Goal: Task Accomplishment & Management: Use online tool/utility

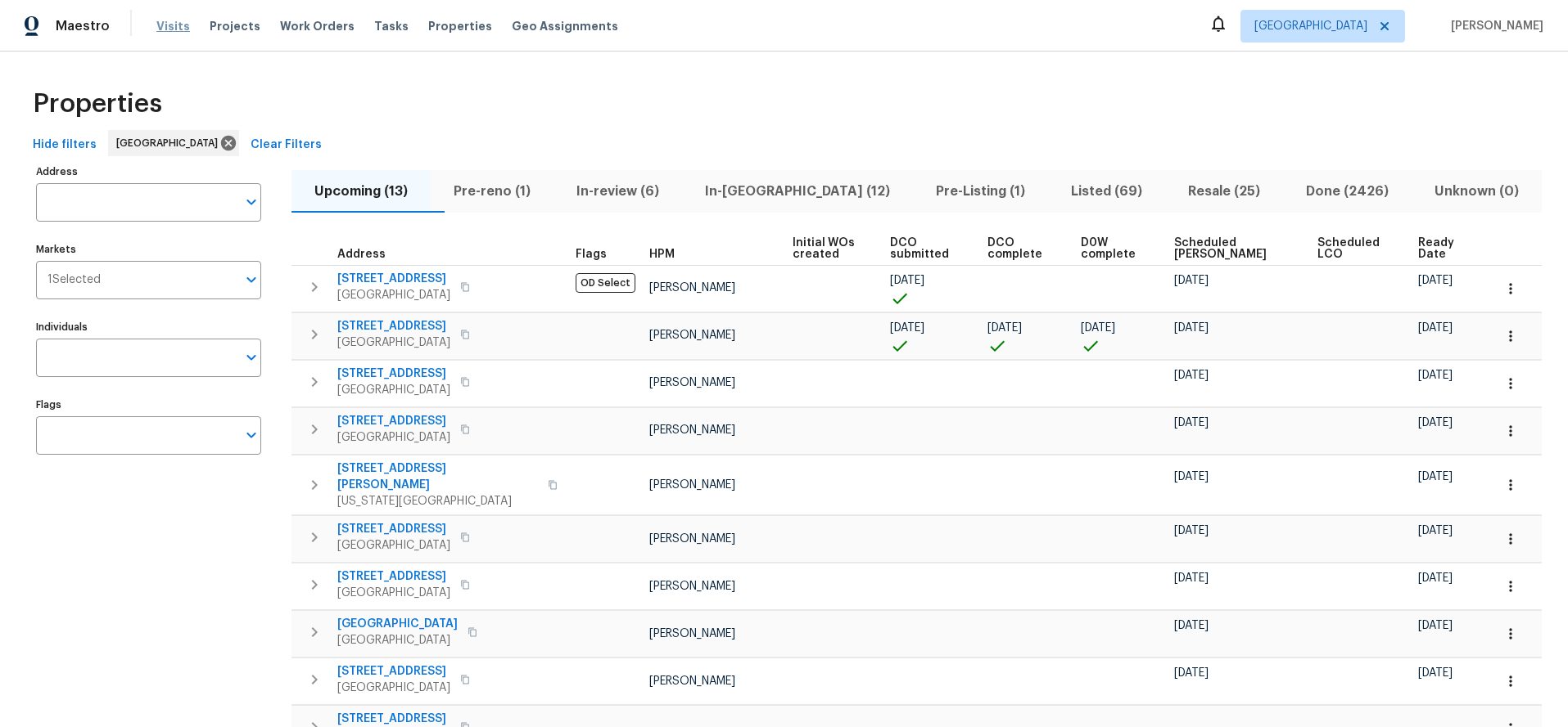
click at [160, 24] on span "Visits" at bounding box center [173, 25] width 34 height 16
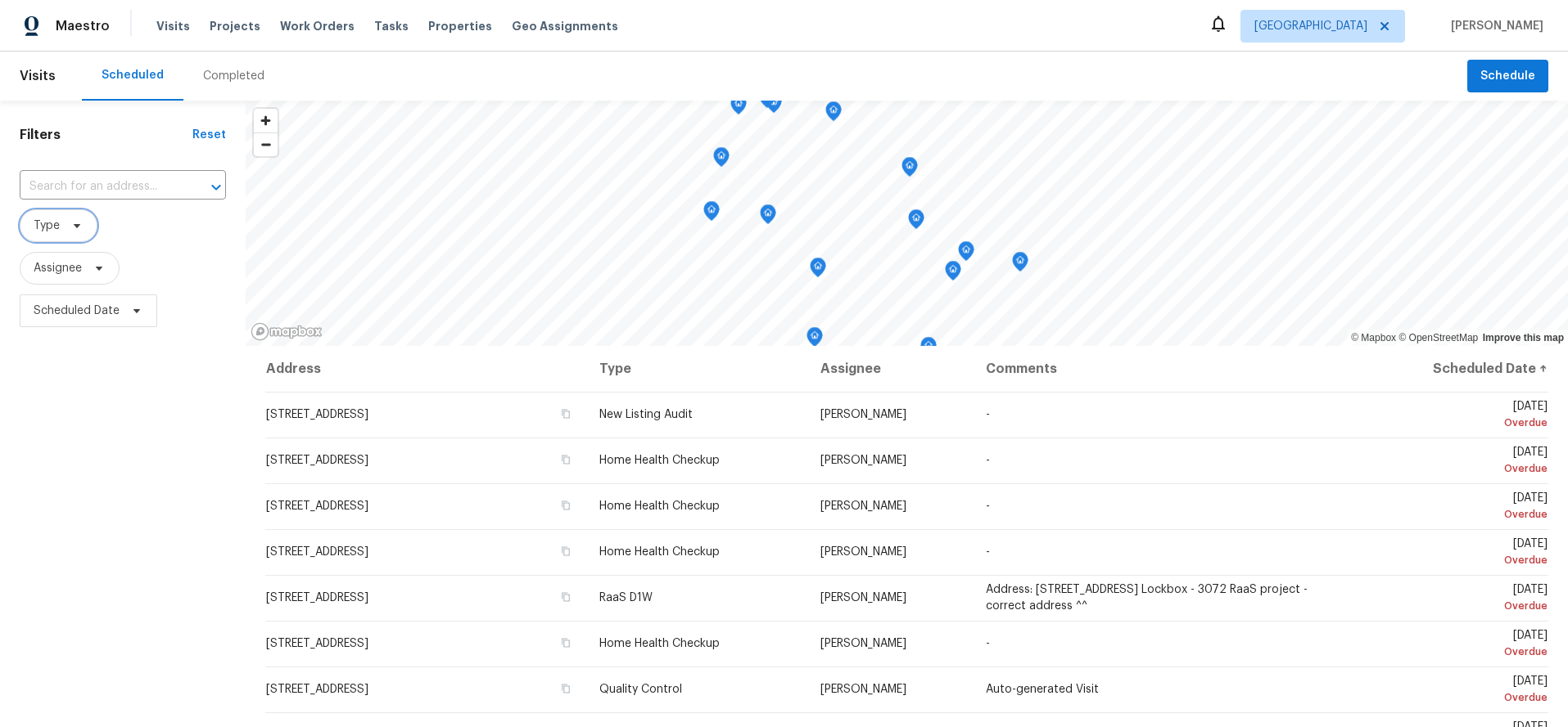
click at [71, 225] on icon at bounding box center [77, 226] width 14 height 13
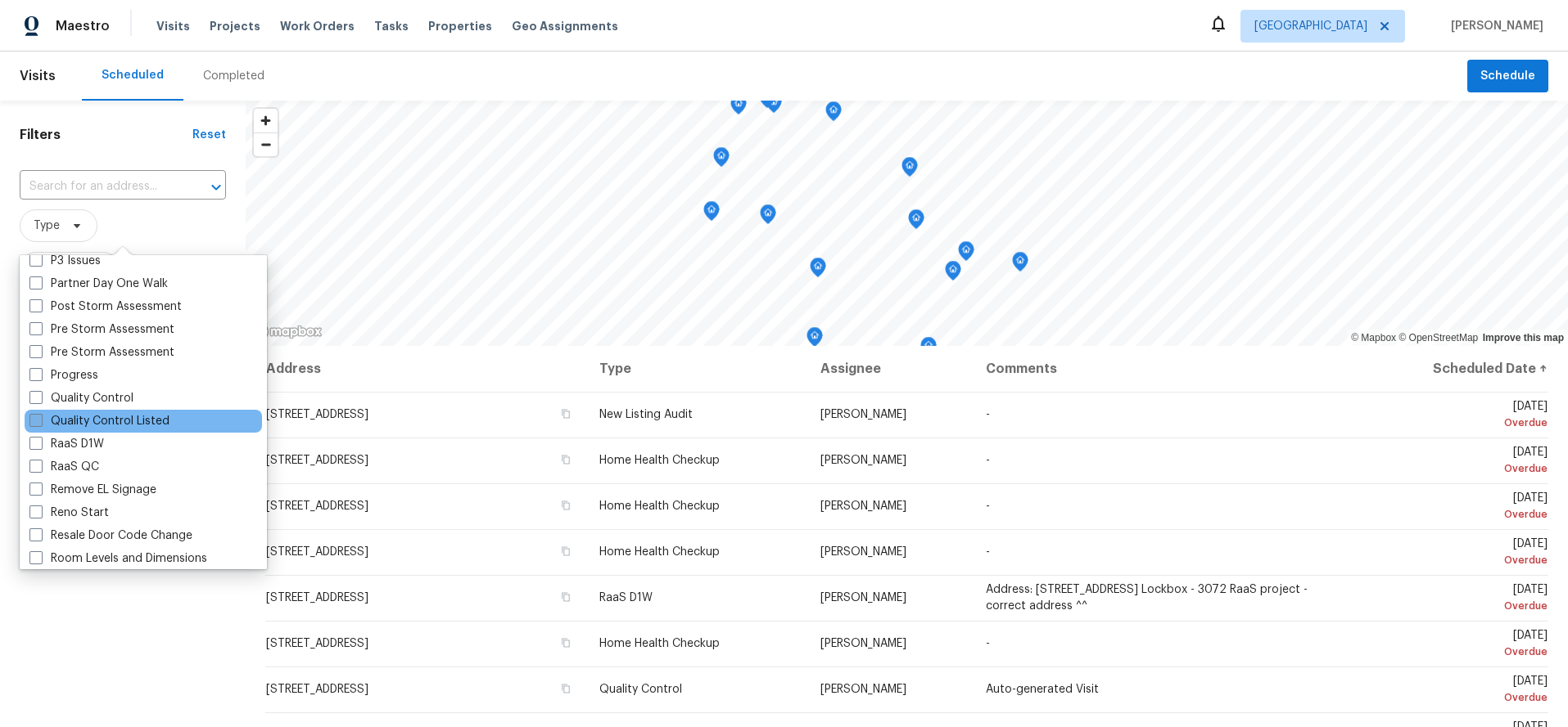
scroll to position [1016, 0]
click at [96, 421] on label "Quality Control Listed" at bounding box center [100, 422] width 140 height 16
click at [41, 421] on input "Quality Control Listed" at bounding box center [35, 419] width 11 height 11
checkbox input "true"
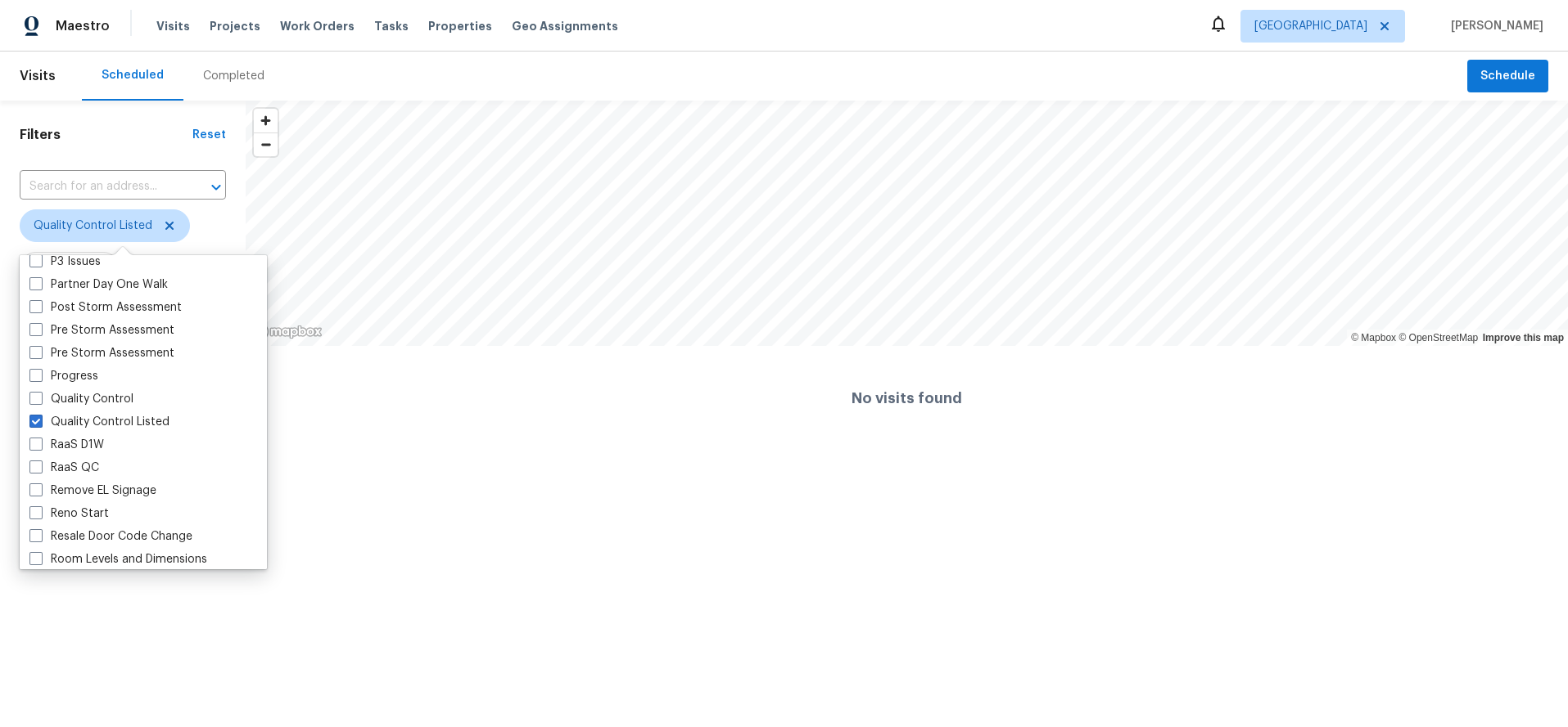
click at [91, 451] on html "Maestro Visits Projects Work Orders Tasks Properties Geo Assignments Houston An…" at bounding box center [784, 225] width 1568 height 451
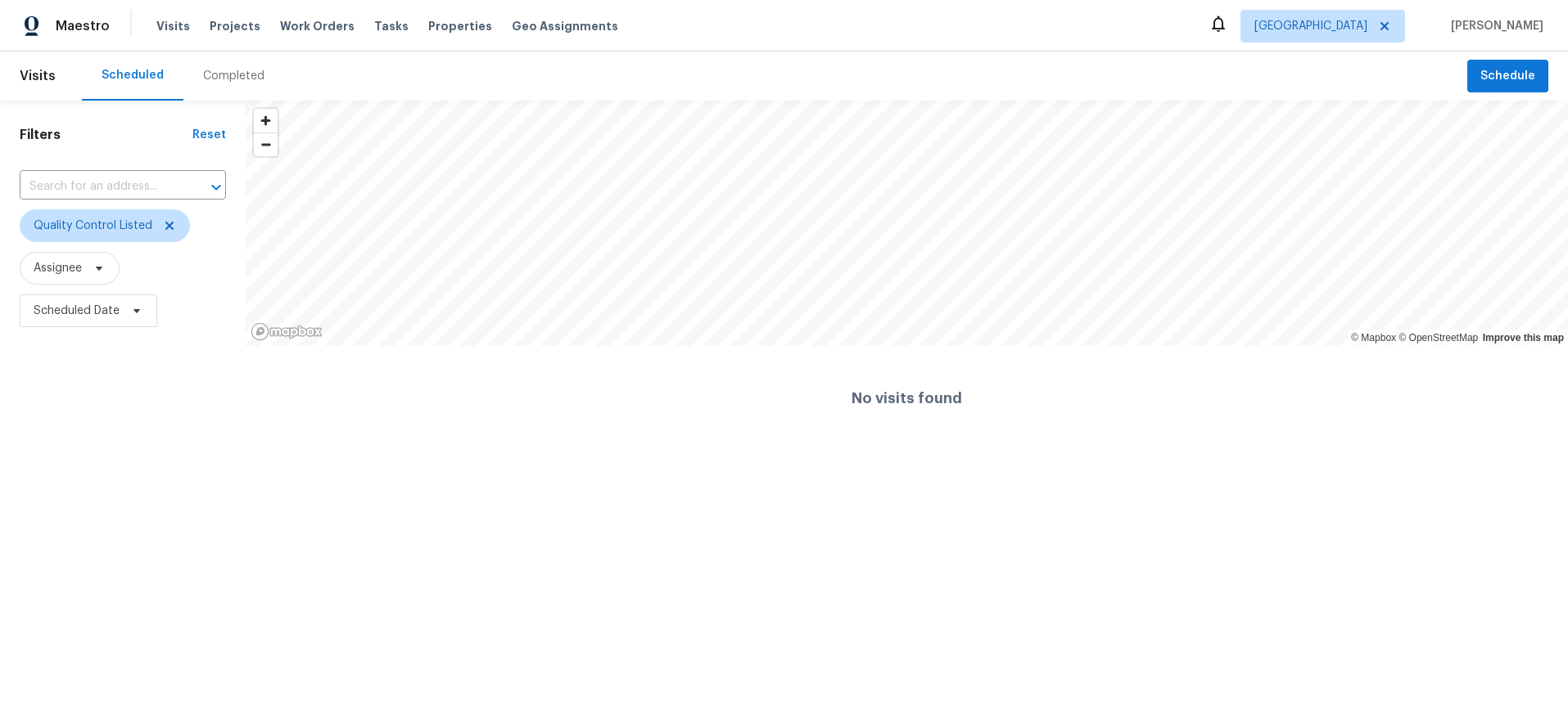
click at [227, 71] on div "Completed" at bounding box center [234, 76] width 62 height 16
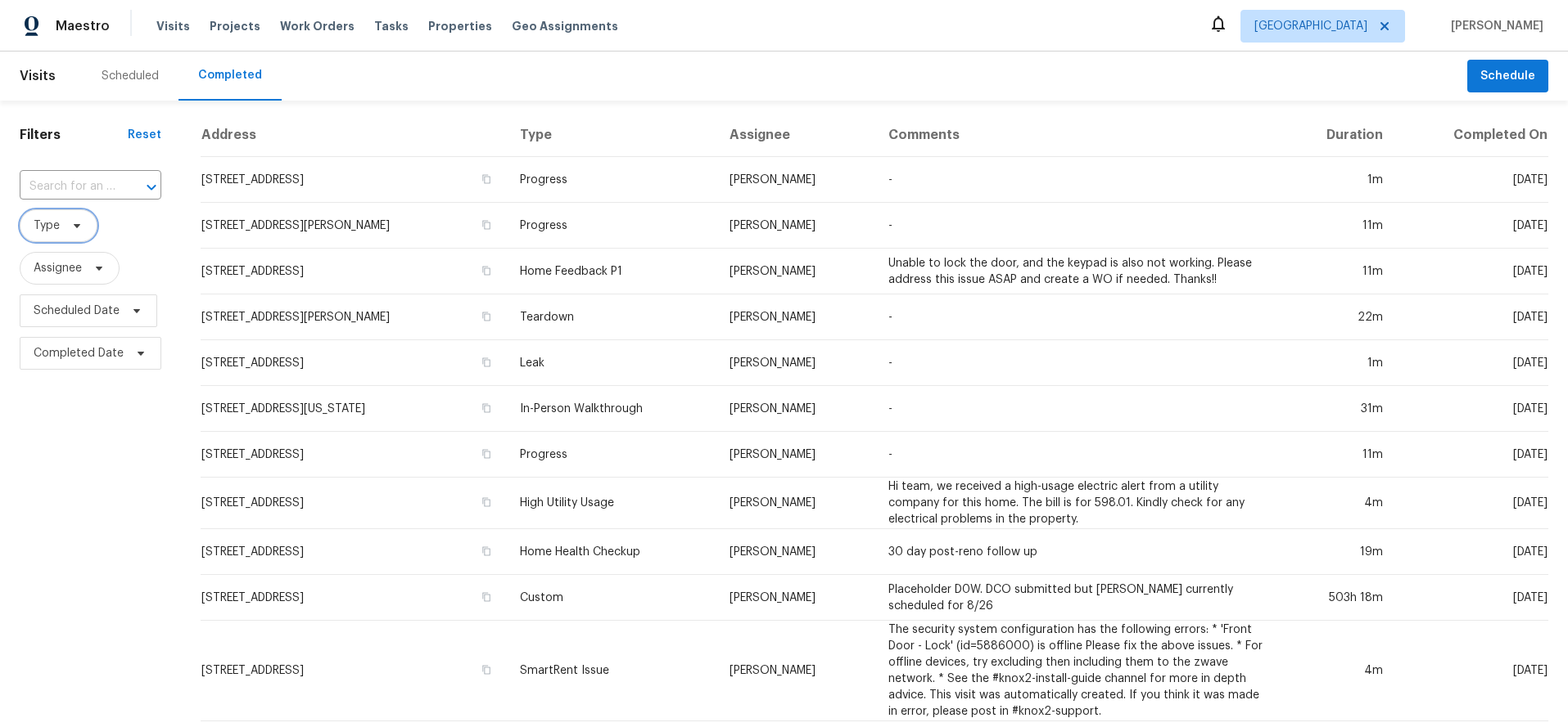
click at [76, 223] on icon at bounding box center [77, 226] width 14 height 13
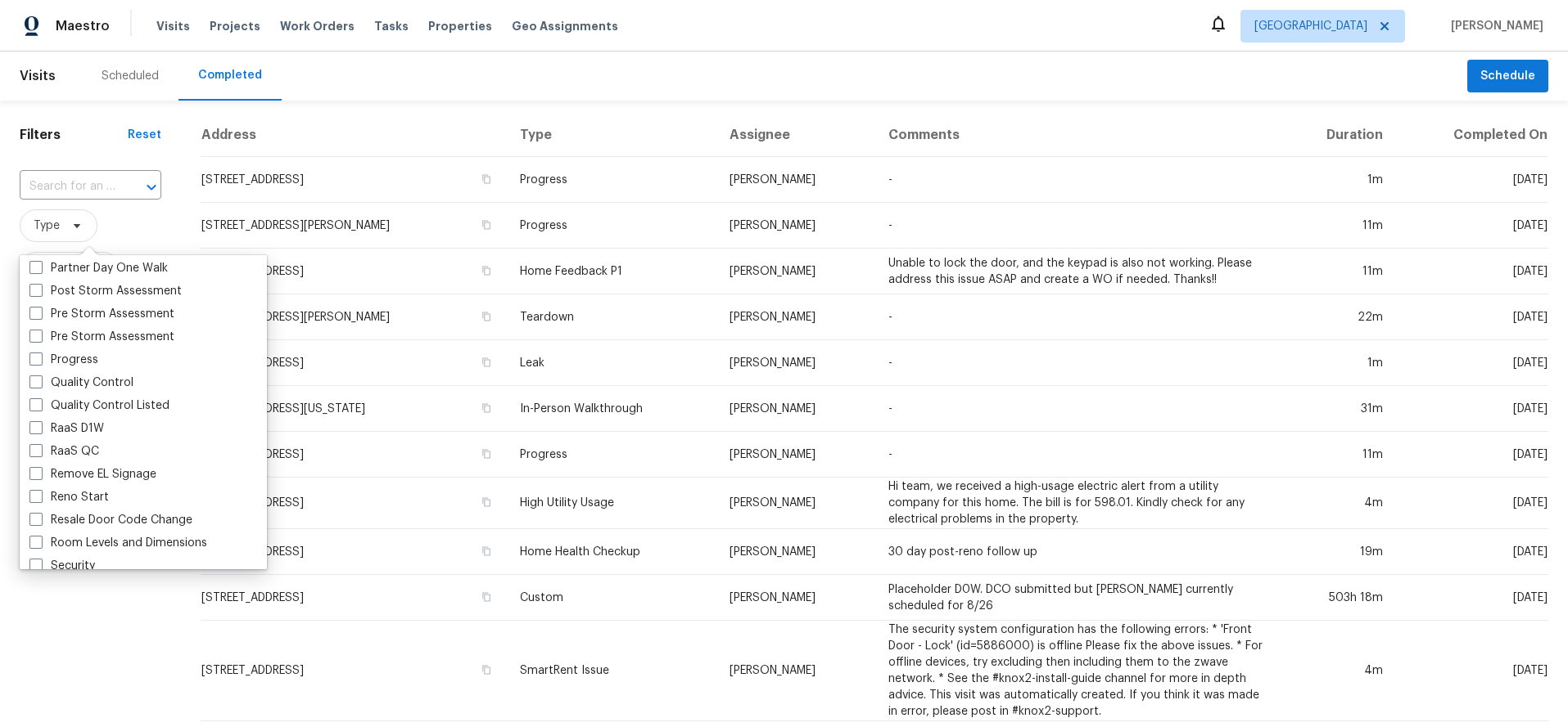
scroll to position [997, 0]
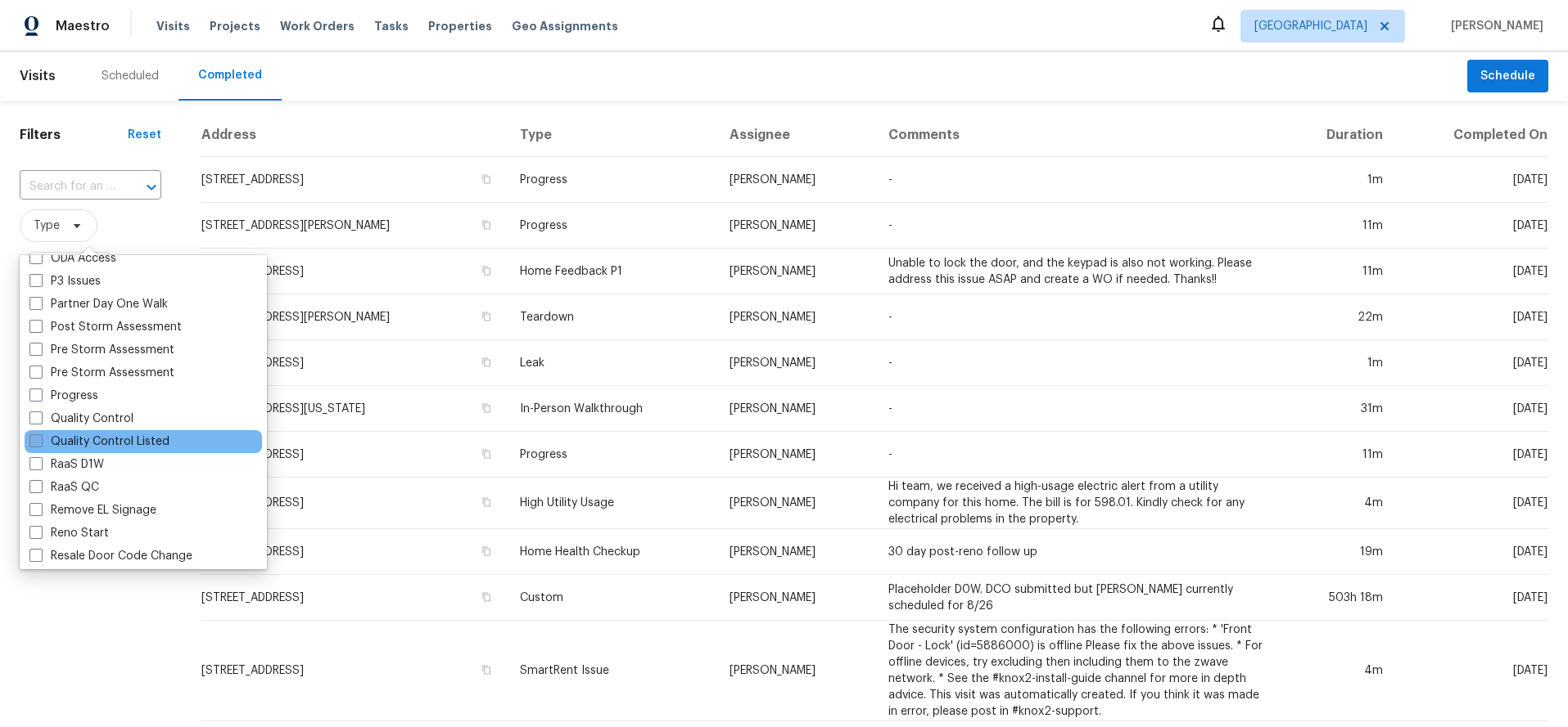
click at [123, 434] on label "Quality Control Listed" at bounding box center [100, 441] width 140 height 16
click at [41, 434] on input "Quality Control Listed" at bounding box center [35, 439] width 11 height 11
checkbox input "true"
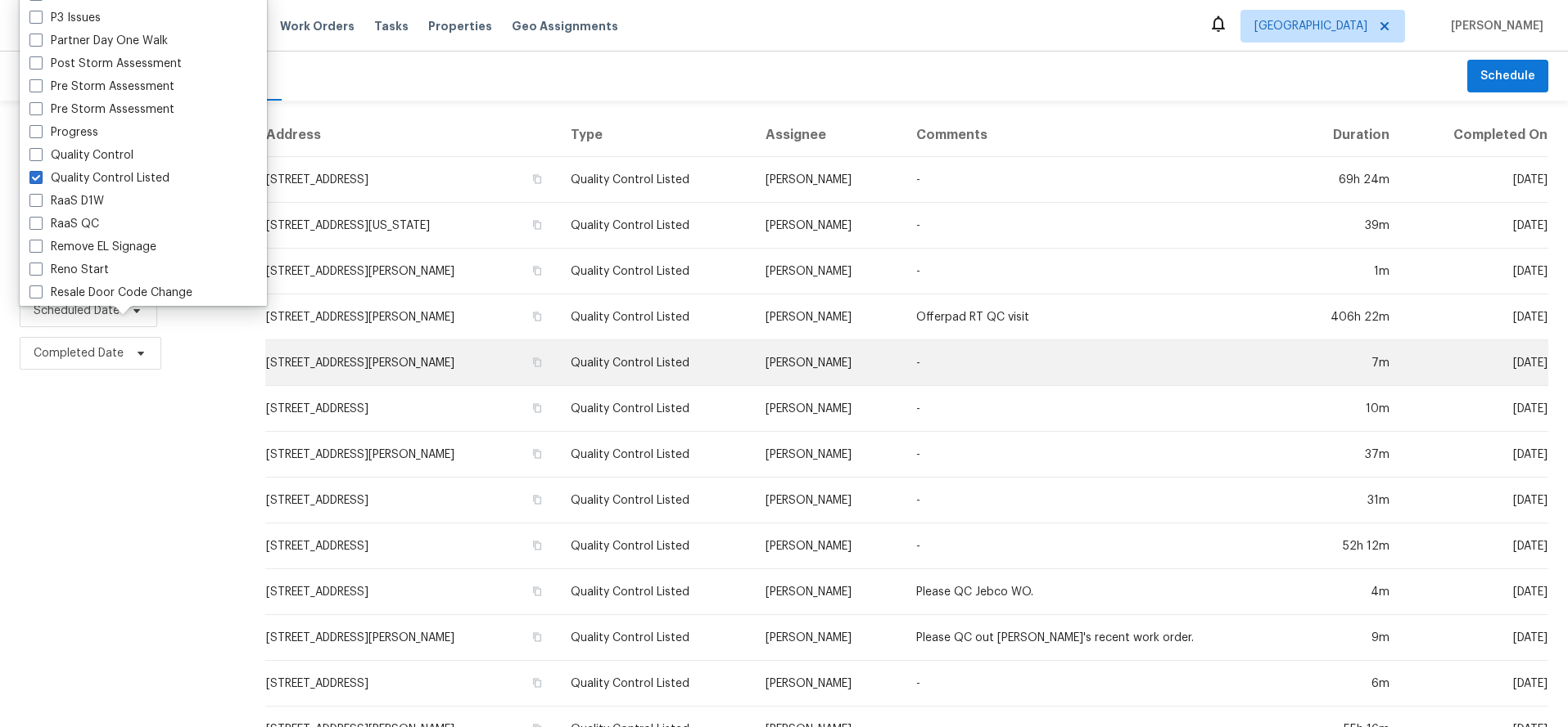
click at [448, 362] on td "[STREET_ADDRESS][PERSON_NAME]" at bounding box center [411, 364] width 292 height 46
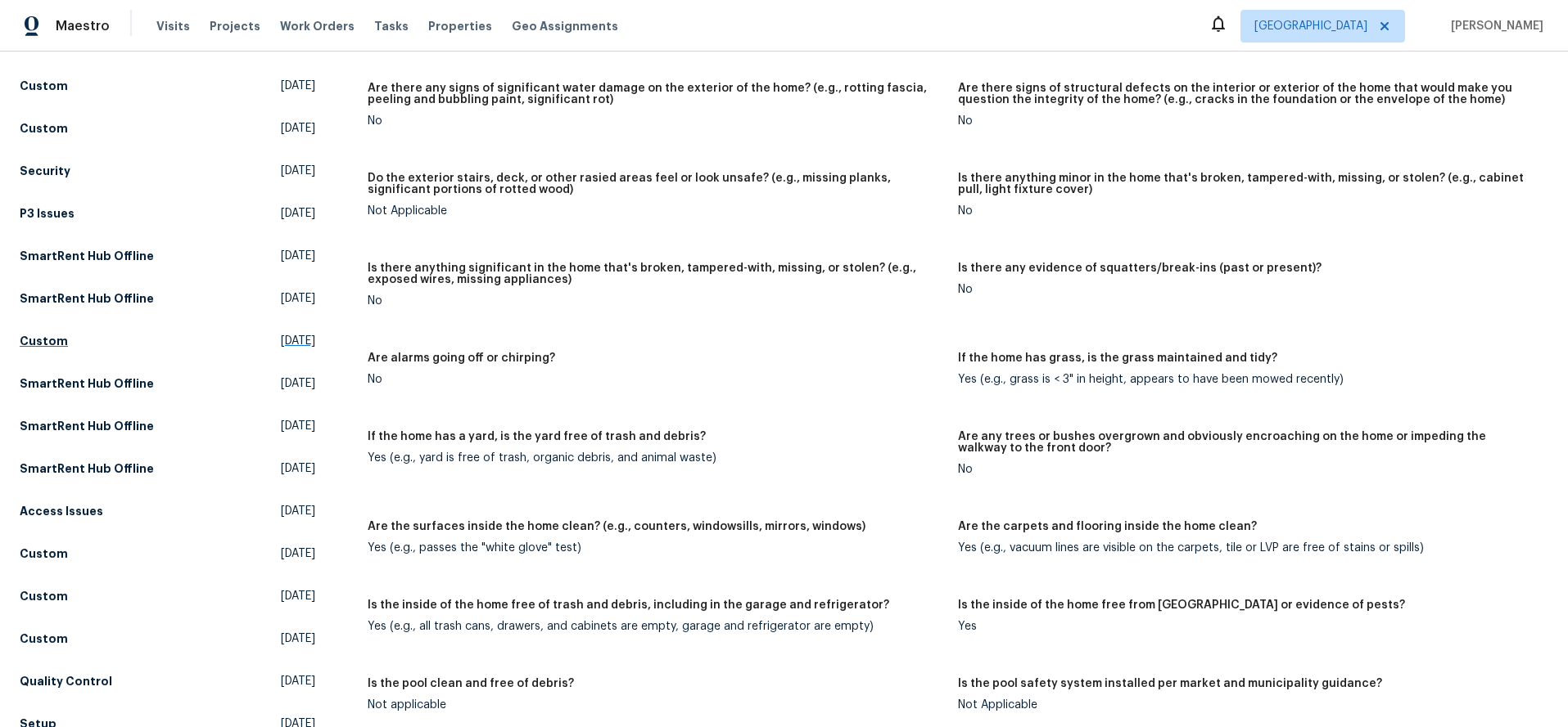
scroll to position [194, 0]
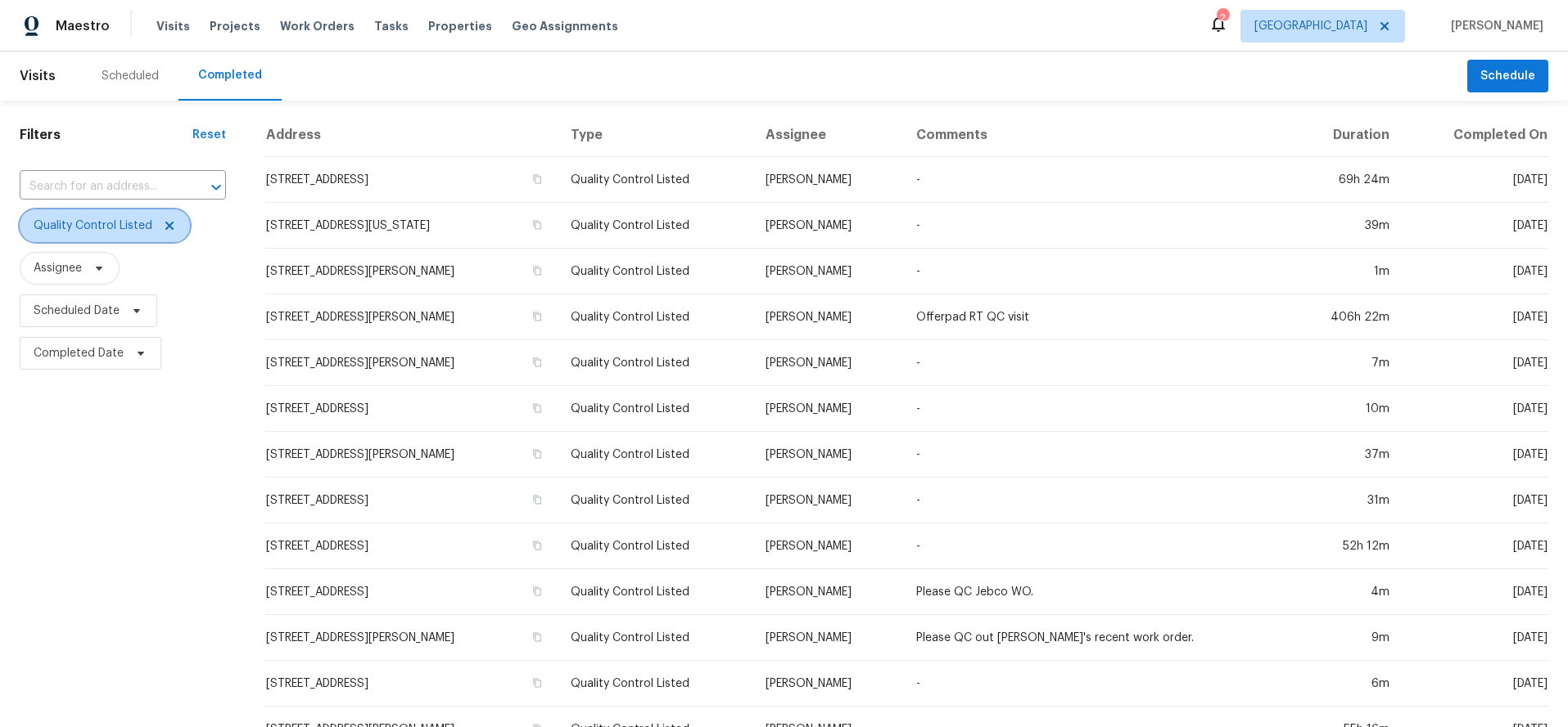
click at [169, 225] on icon at bounding box center [170, 226] width 8 height 8
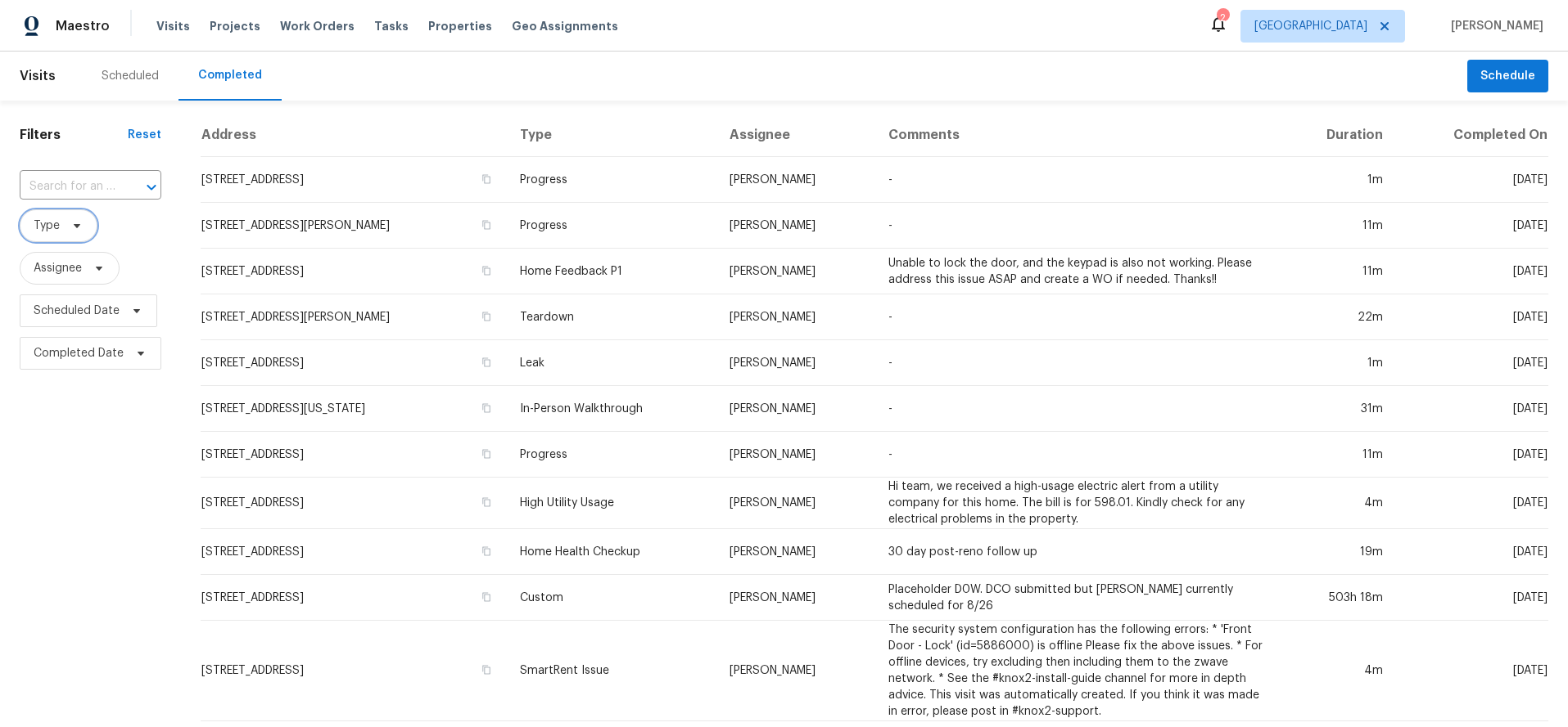
click at [84, 221] on span "Type" at bounding box center [58, 225] width 78 height 33
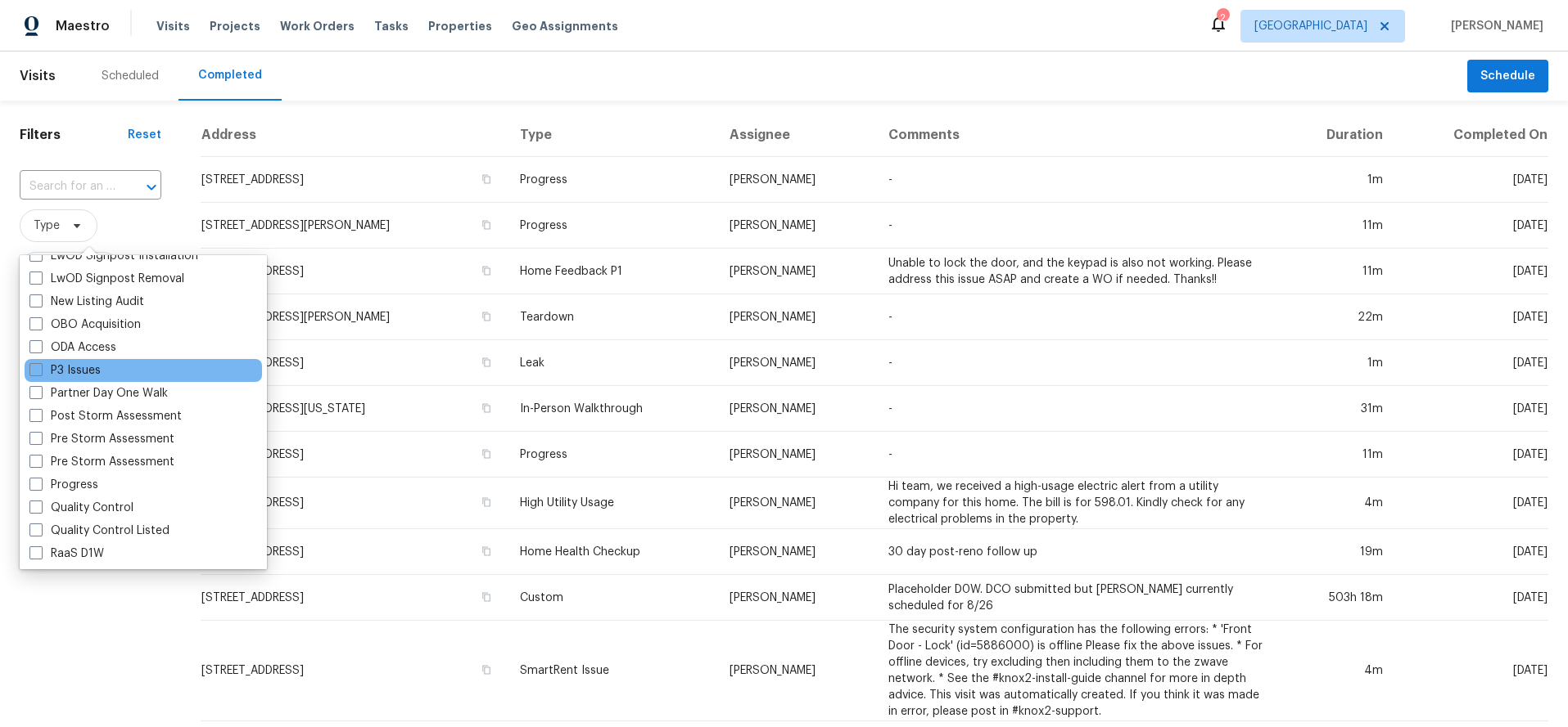
scroll to position [911, 0]
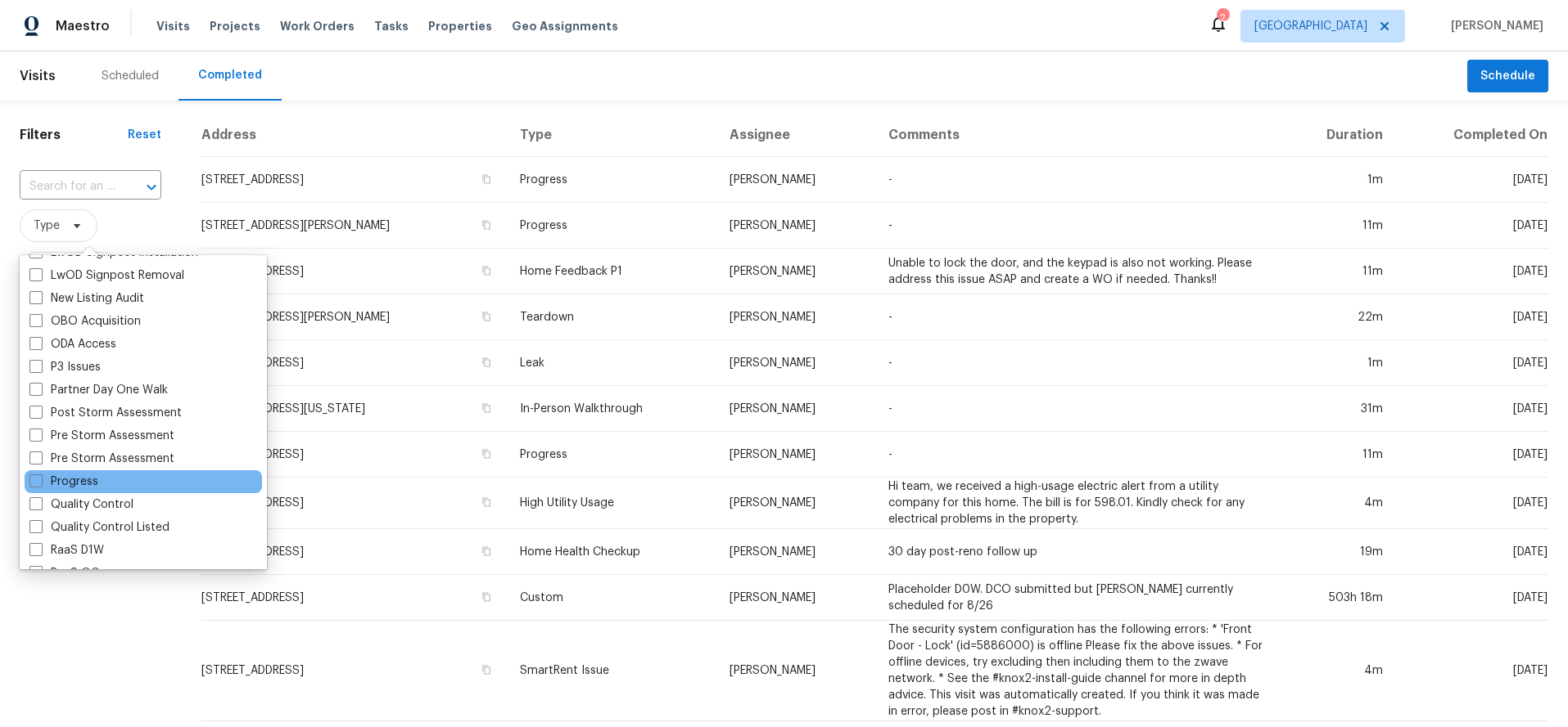
click at [114, 479] on div "Progress" at bounding box center [143, 482] width 237 height 23
click at [62, 480] on label "Progress" at bounding box center [63, 482] width 68 height 16
click at [41, 480] on input "Progress" at bounding box center [35, 479] width 11 height 11
checkbox input "true"
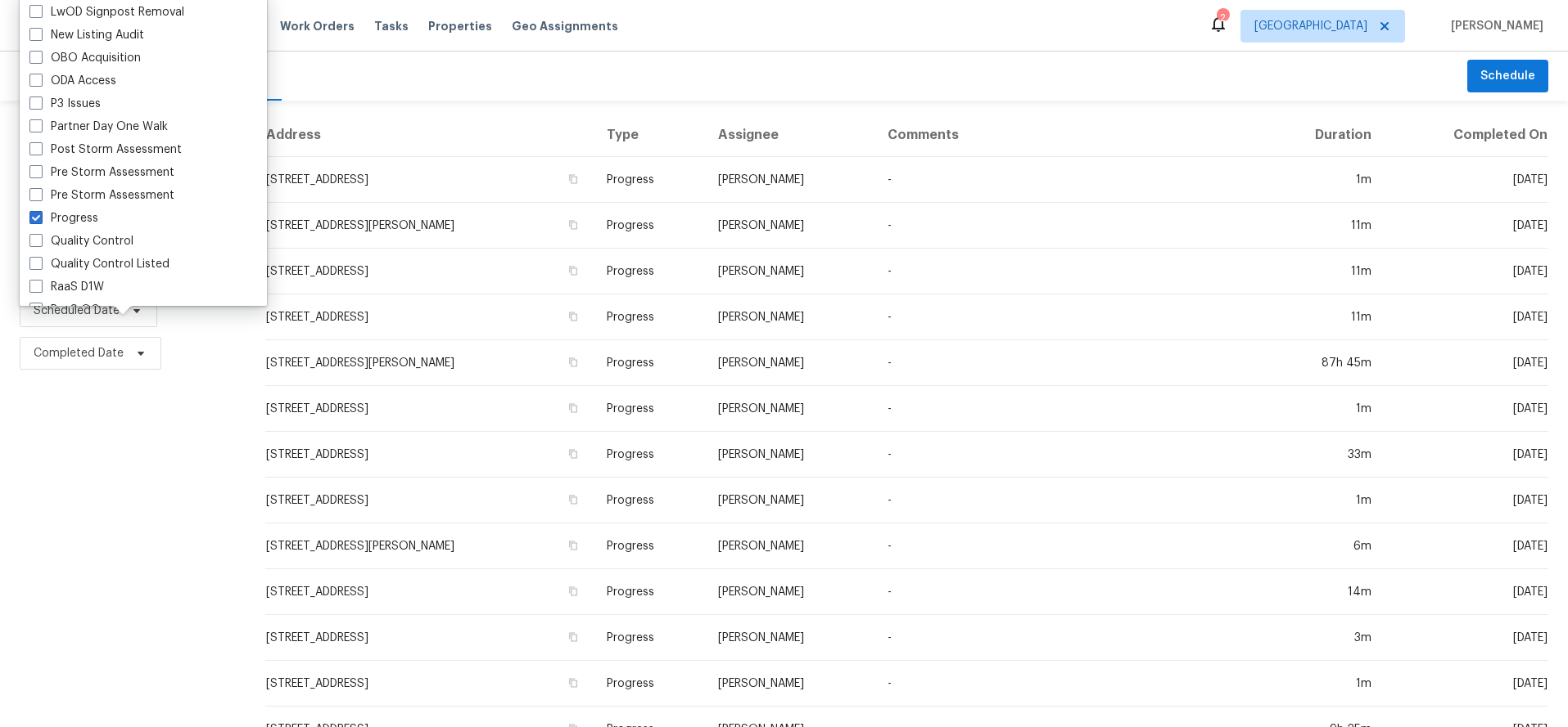
click at [107, 536] on div "Filters Reset ​ Progress Assignee Scheduled Date Completed Date" at bounding box center [122, 608] width 246 height 1016
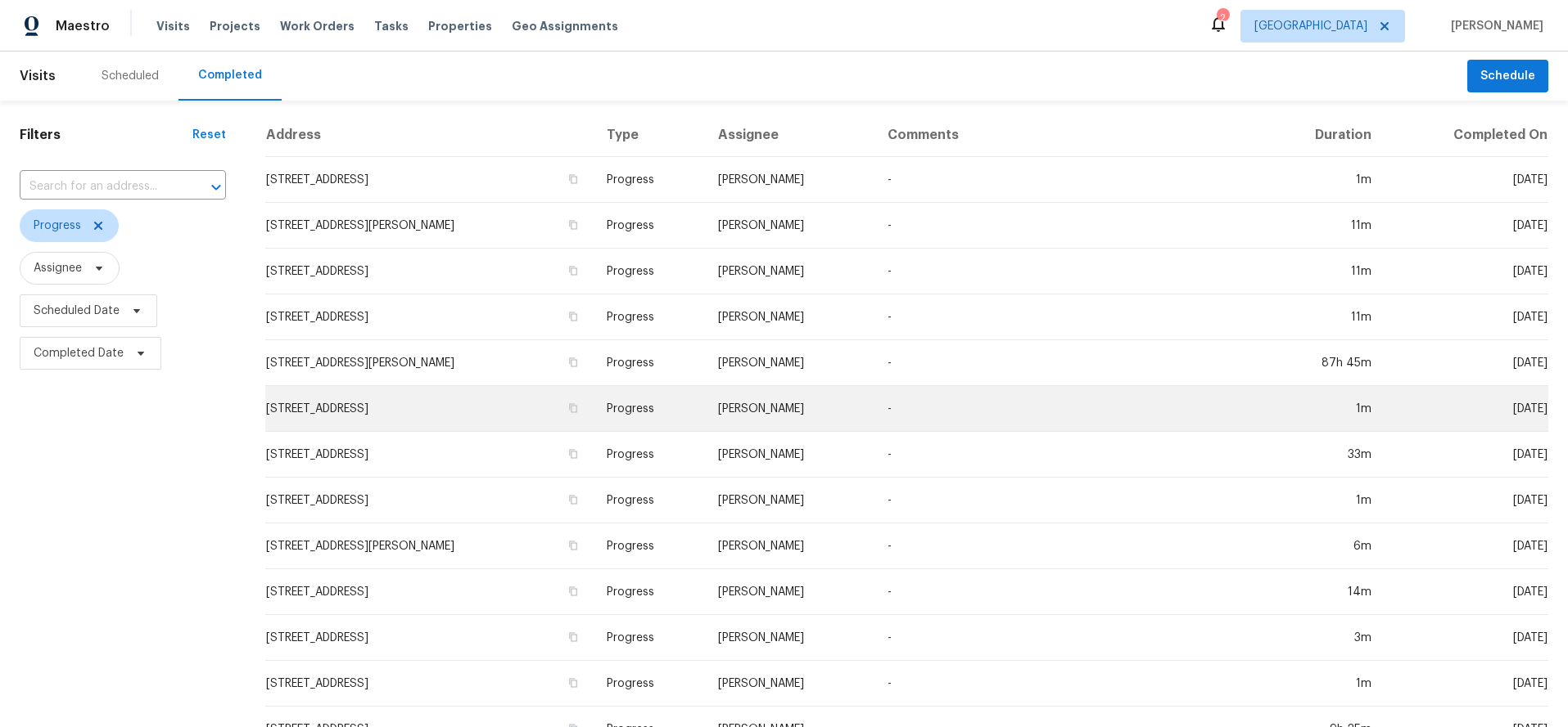
click at [403, 412] on td "[STREET_ADDRESS]" at bounding box center [429, 409] width 328 height 46
